Goal: Information Seeking & Learning: Learn about a topic

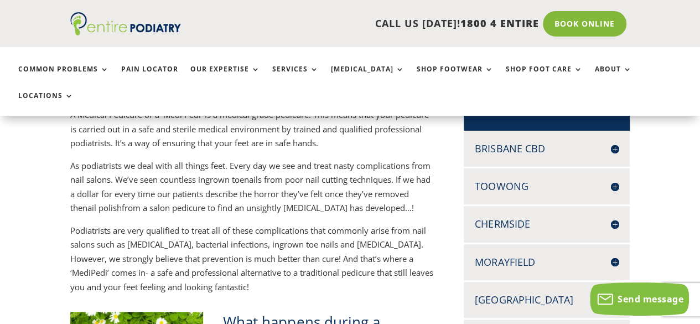
scroll to position [248, 0]
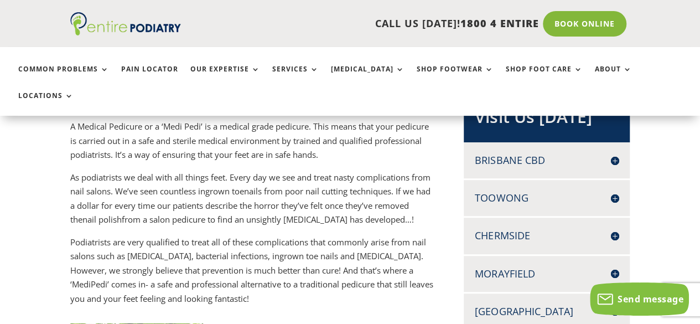
click at [344, 171] on p "As podiatrists we deal with all things feet. Every day we see and treat nasty c…" at bounding box center [251, 203] width 363 height 65
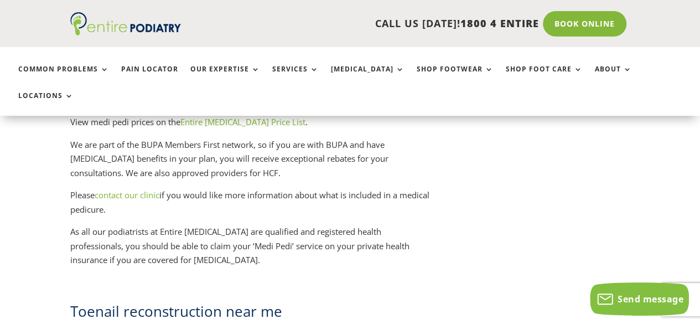
scroll to position [1619, 0]
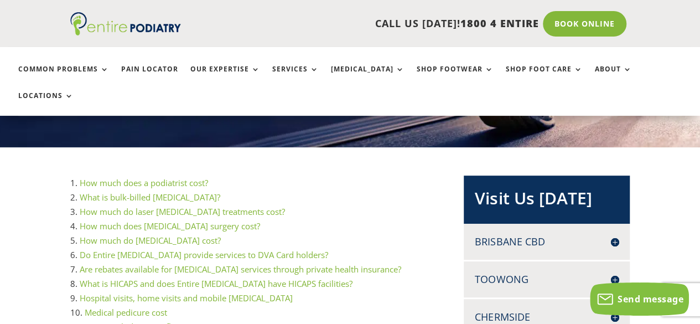
scroll to position [194, 0]
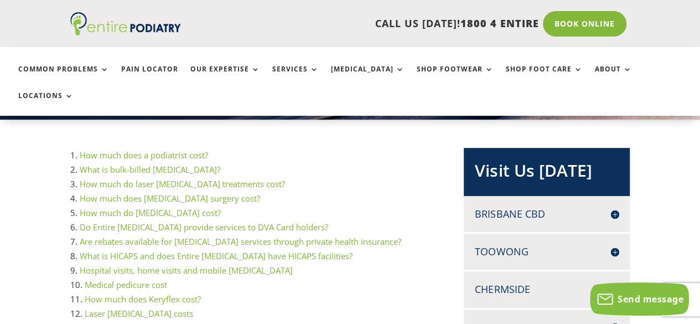
click at [154, 279] on link "Medical pedicure cost" at bounding box center [126, 284] width 82 height 11
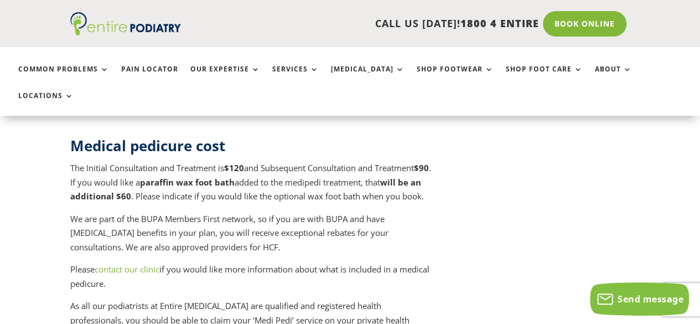
scroll to position [4878, 0]
